Goal: Navigation & Orientation: Find specific page/section

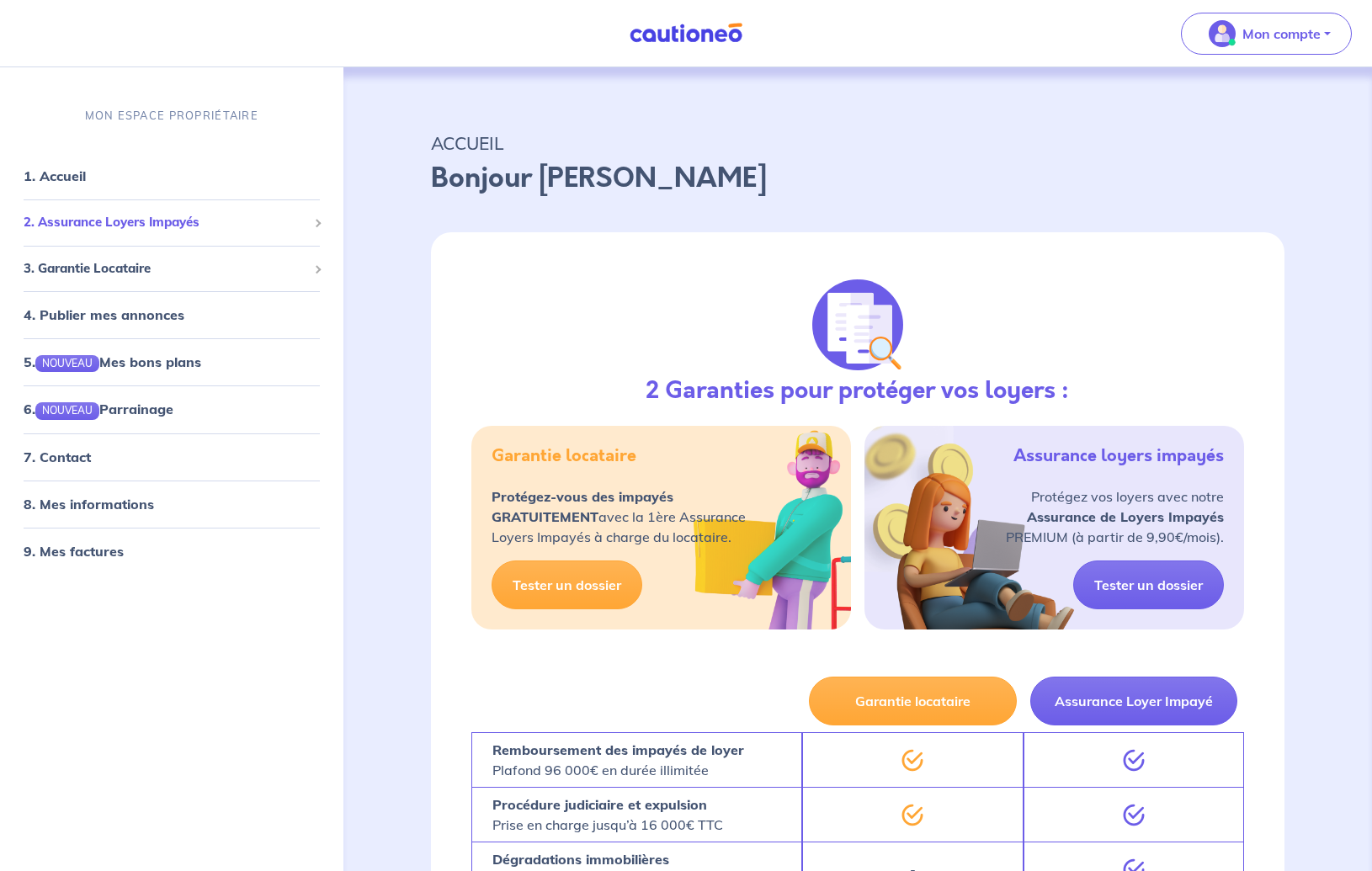
click at [199, 226] on span "2. Assurance Loyers Impayés" at bounding box center [165, 223] width 284 height 20
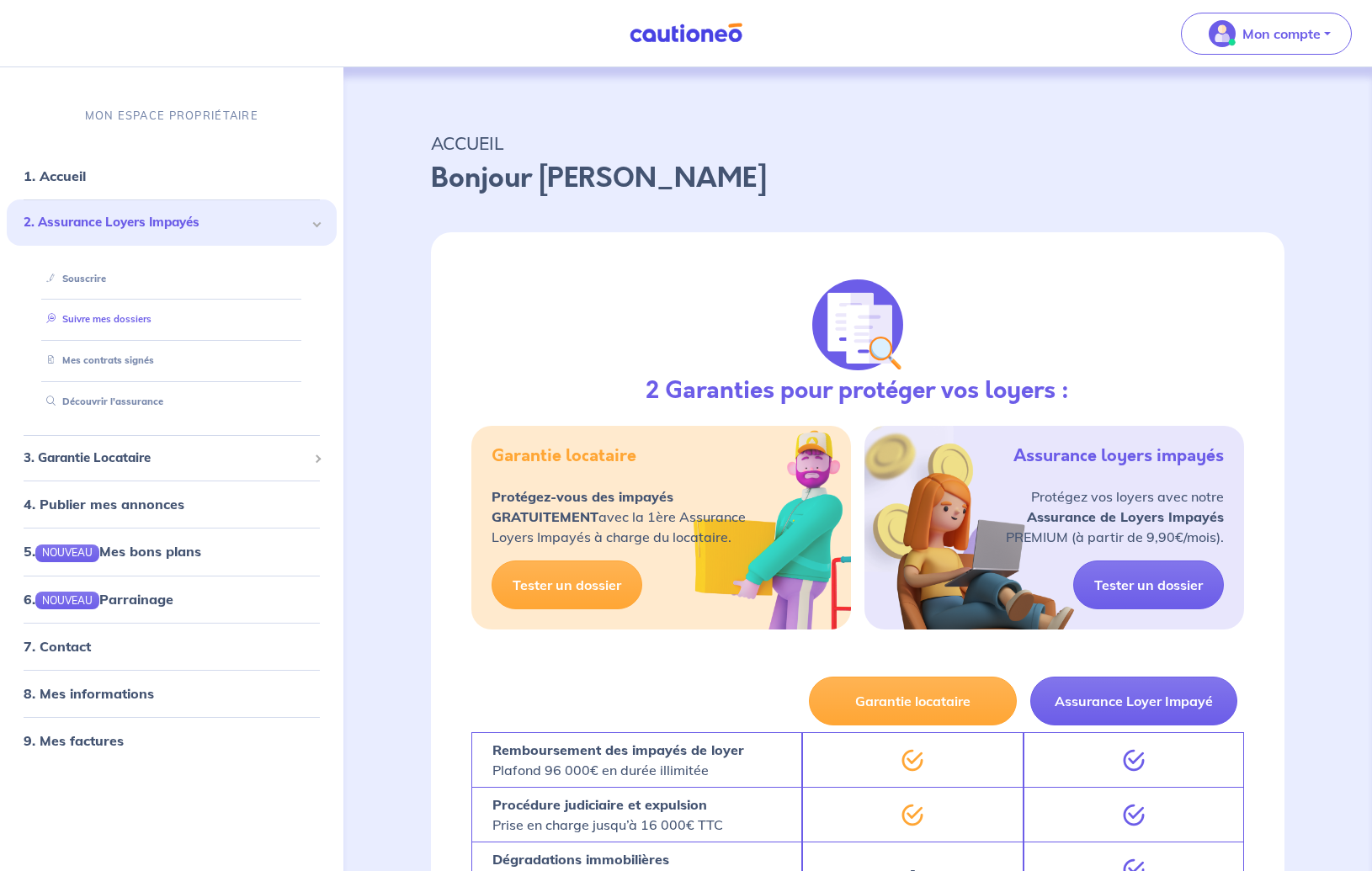
click at [134, 313] on link "Suivre mes dossiers" at bounding box center [96, 319] width 112 height 12
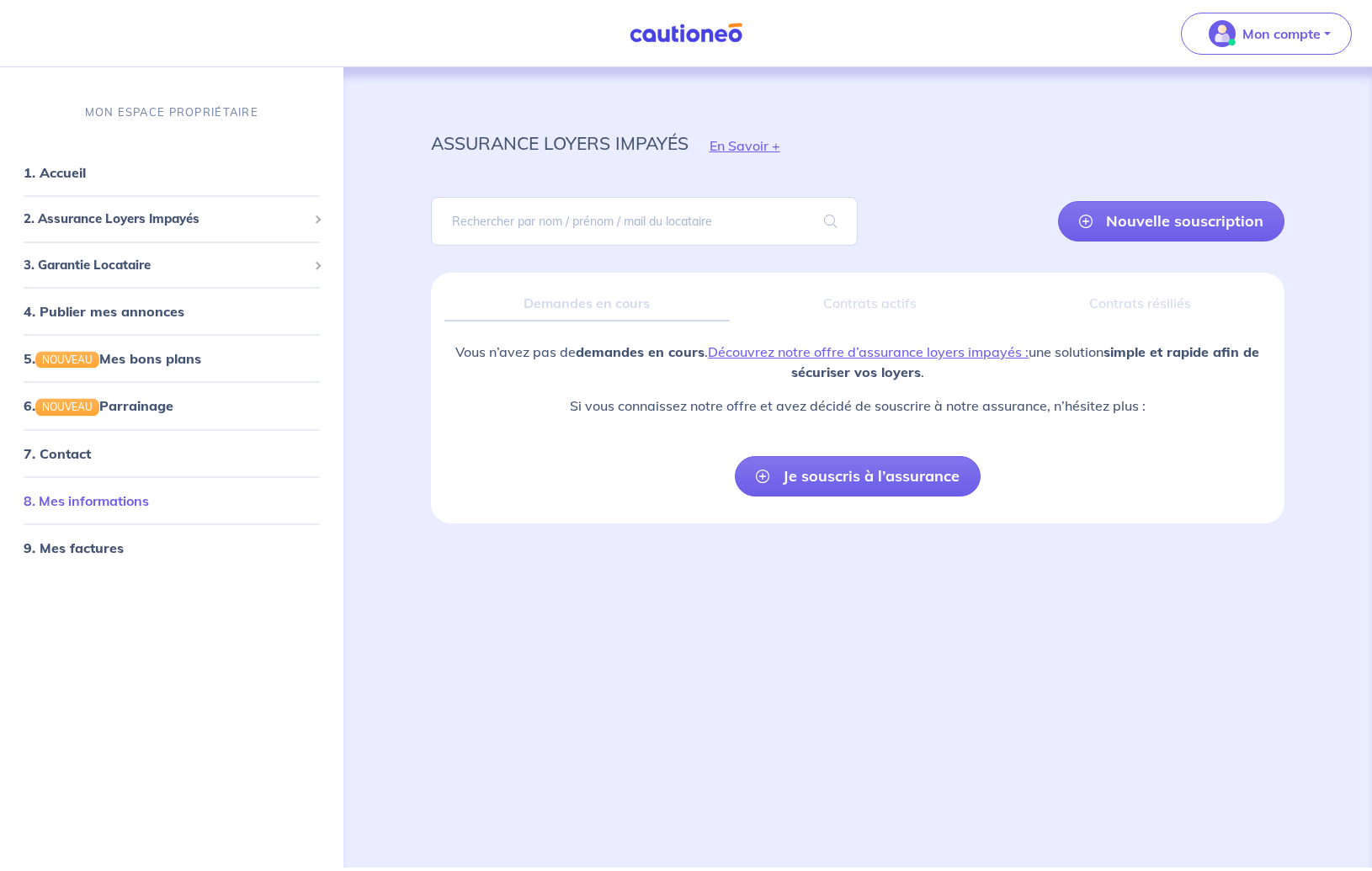
click at [133, 500] on link "8. Mes informations" at bounding box center [86, 500] width 125 height 17
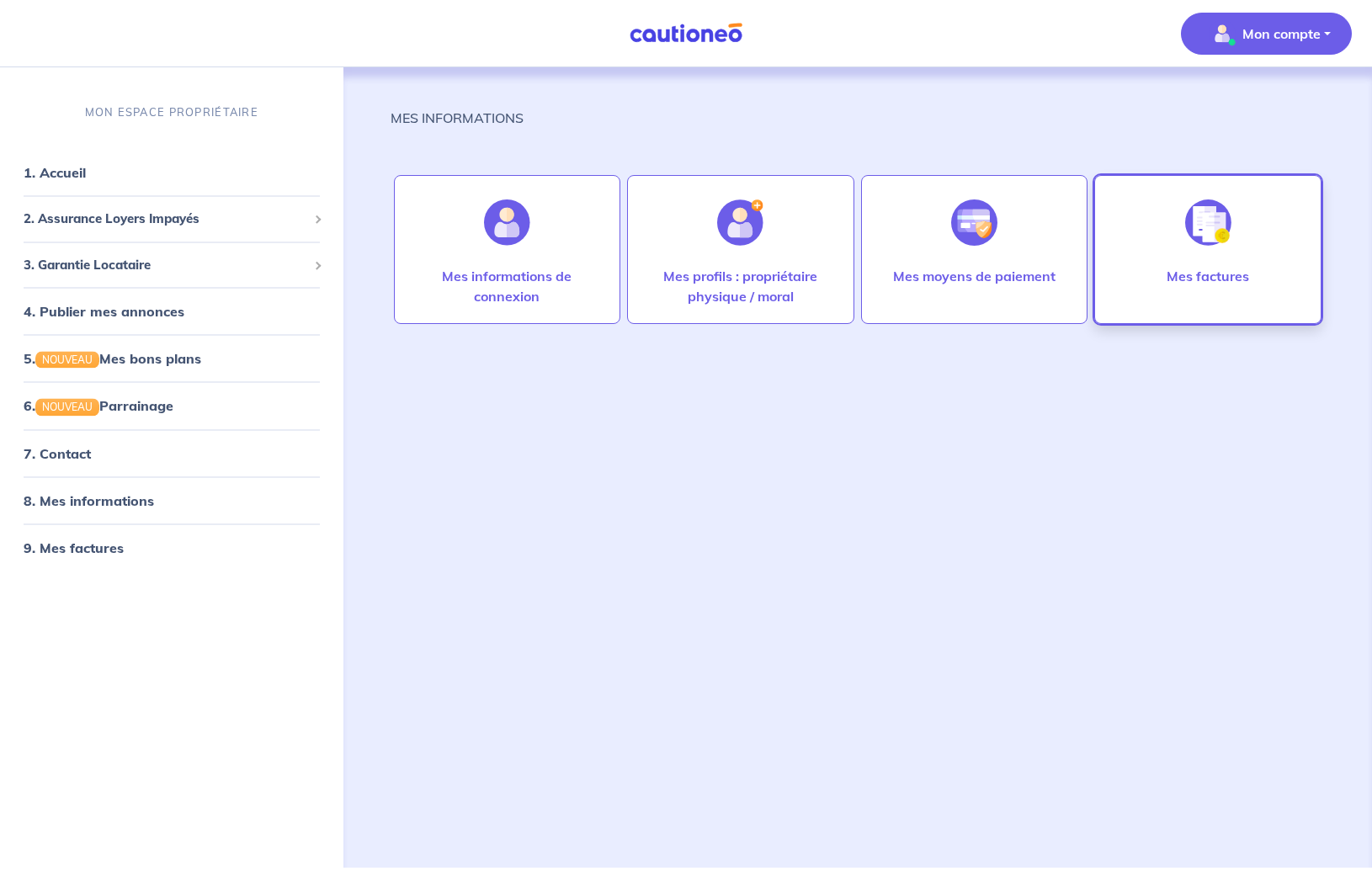
click at [1181, 251] on div at bounding box center [1208, 223] width 73 height 87
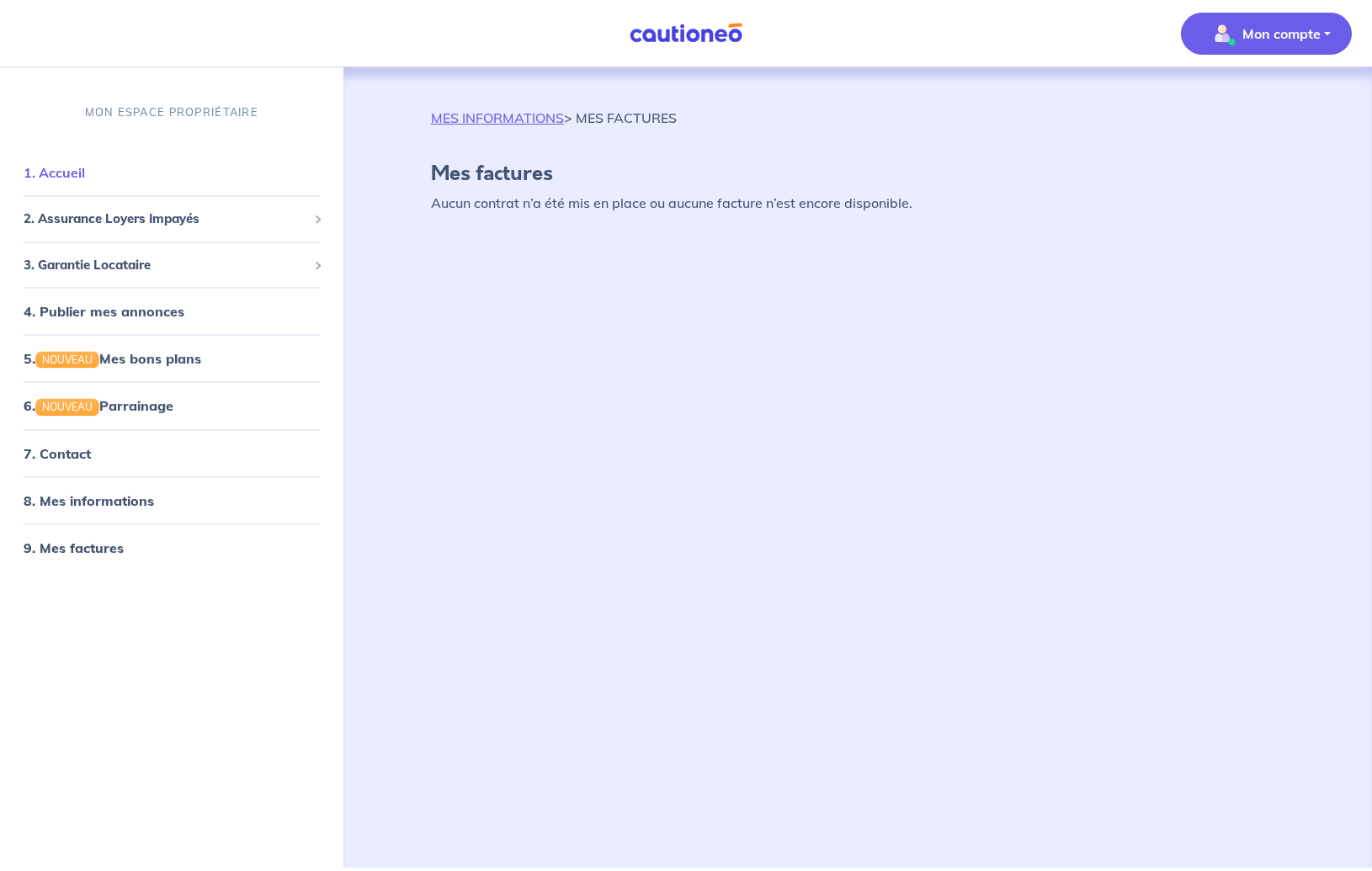
click at [72, 181] on link "1. Accueil" at bounding box center [54, 172] width 61 height 17
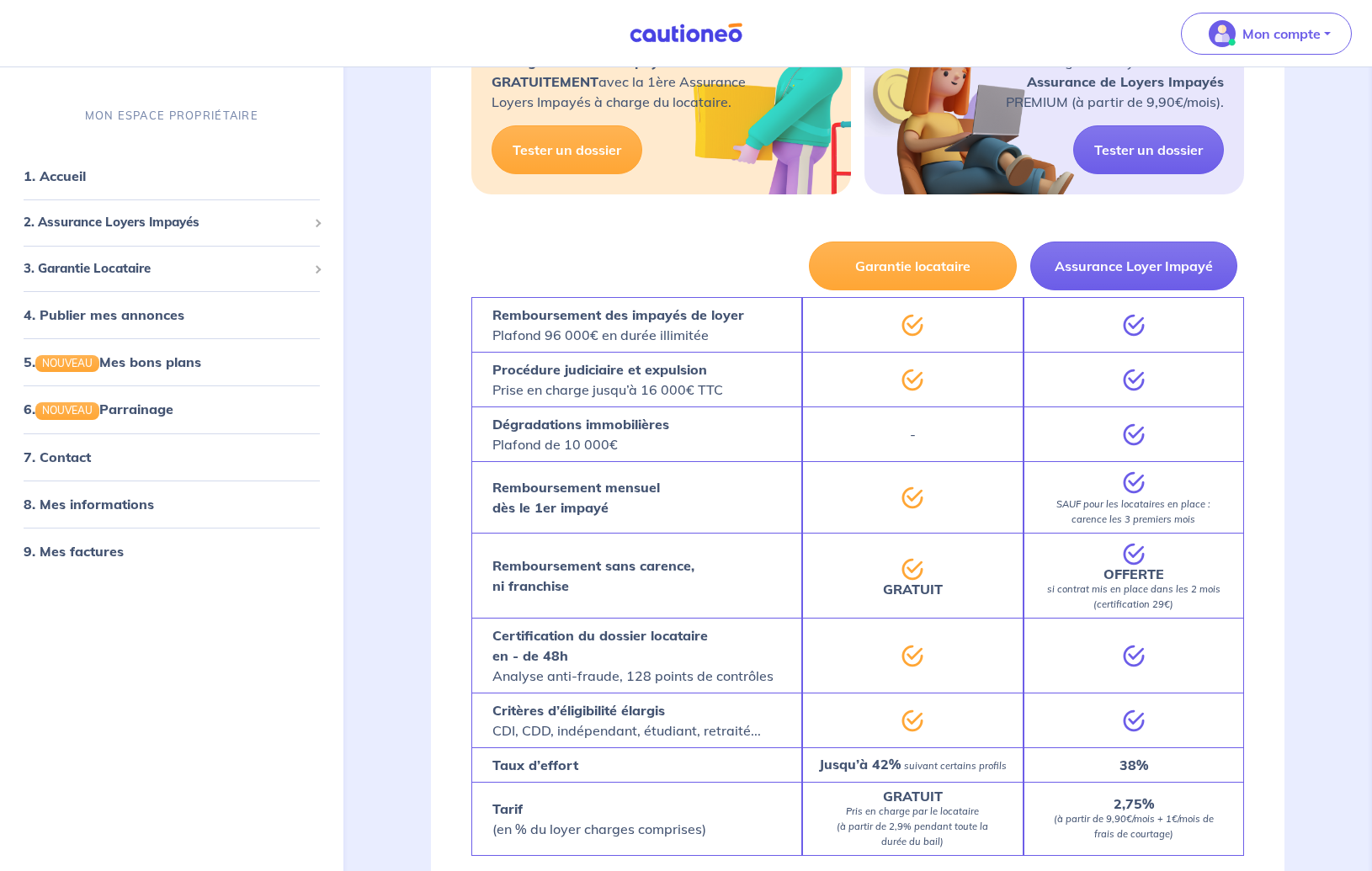
click at [691, 234] on div at bounding box center [636, 265] width 332 height 62
